Goal: Find specific page/section: Find specific page/section

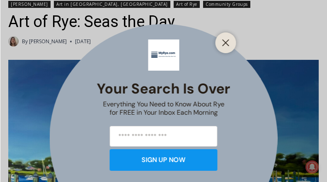
scroll to position [135, 0]
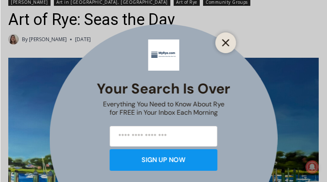
click at [227, 45] on icon "Close" at bounding box center [225, 42] width 7 height 7
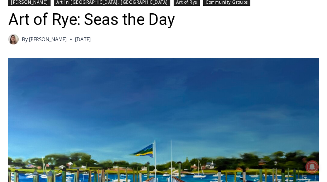
click at [12, 34] on img "Author image" at bounding box center [13, 39] width 10 height 10
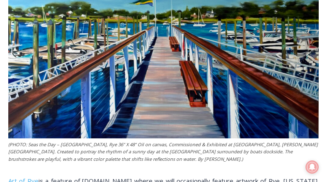
scroll to position [287, 0]
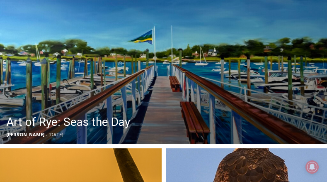
click at [73, 66] on img at bounding box center [163, 61] width 327 height 166
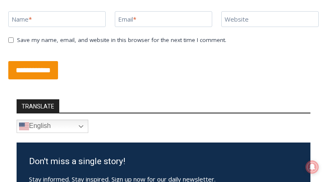
scroll to position [1521, 0]
